Goal: Use online tool/utility: Utilize a website feature to perform a specific function

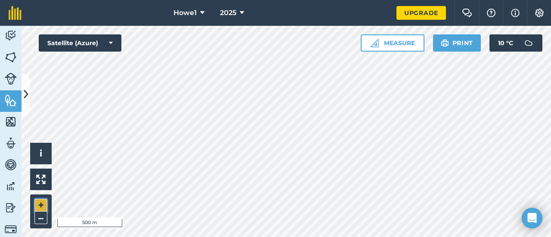
click at [44, 203] on button "+" at bounding box center [40, 205] width 13 height 13
click at [43, 206] on button "+" at bounding box center [40, 205] width 13 height 13
click at [388, 47] on button "Measure" at bounding box center [393, 42] width 64 height 17
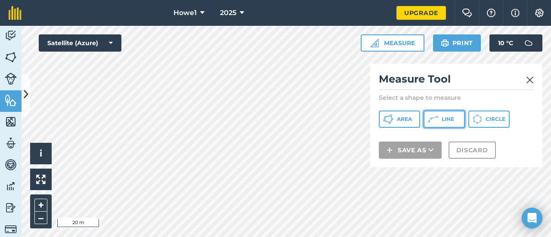
click at [441, 122] on button "Line" at bounding box center [443, 119] width 41 height 17
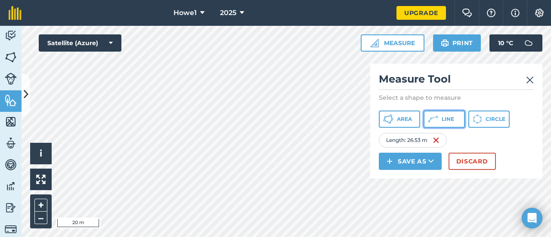
click at [437, 118] on icon at bounding box center [433, 119] width 10 height 10
click at [530, 79] on img at bounding box center [530, 80] width 8 height 10
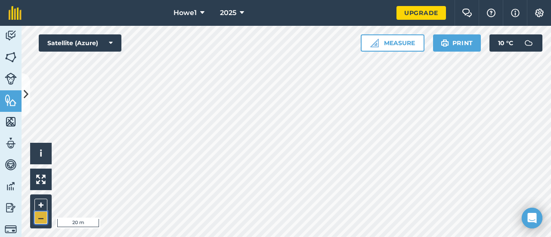
click at [40, 220] on button "–" at bounding box center [40, 218] width 13 height 12
click at [390, 45] on button "Measure" at bounding box center [393, 42] width 64 height 17
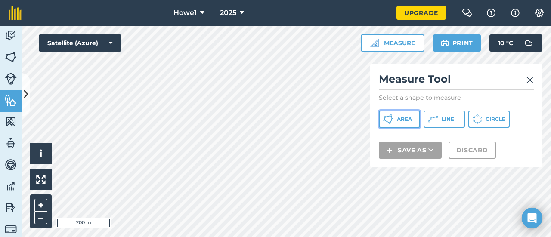
click at [407, 123] on button "Area" at bounding box center [399, 119] width 41 height 17
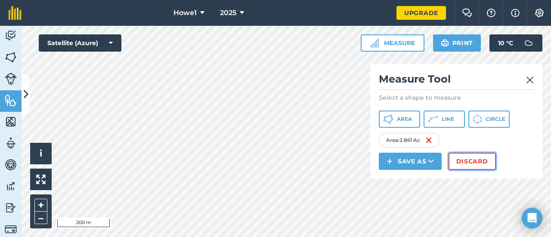
click at [465, 160] on button "Discard" at bounding box center [471, 161] width 47 height 17
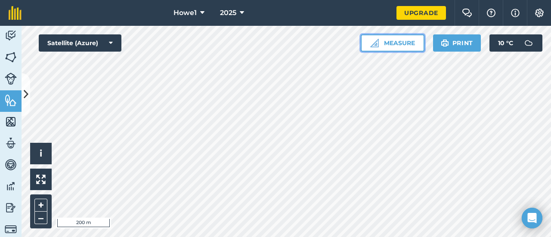
click at [384, 46] on button "Measure" at bounding box center [393, 42] width 64 height 17
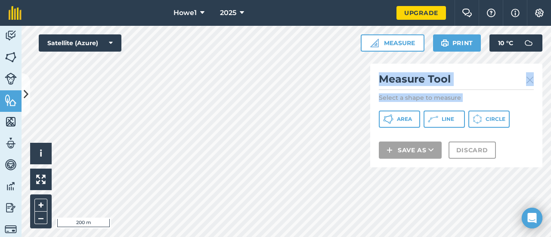
drag, startPoint x: 371, startPoint y: 72, endPoint x: 382, endPoint y: 104, distance: 34.0
click at [382, 104] on div "Measure Tool Select a shape to measure Area Line Circle Save as Discard" at bounding box center [456, 116] width 172 height 104
click at [392, 119] on icon at bounding box center [392, 119] width 2 height 2
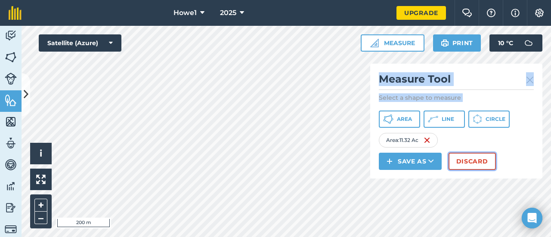
click at [484, 160] on button "Discard" at bounding box center [471, 161] width 47 height 17
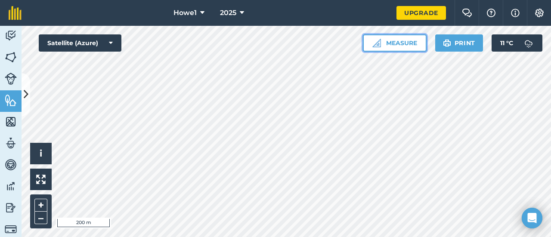
click at [392, 43] on button "Measure" at bounding box center [395, 42] width 64 height 17
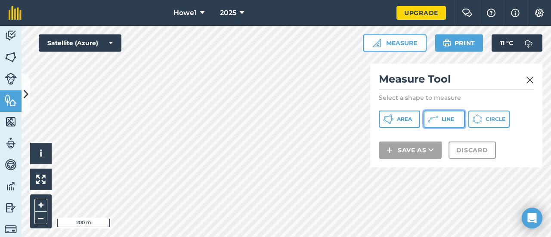
click at [433, 118] on icon at bounding box center [433, 119] width 10 height 10
